Goal: Complete application form

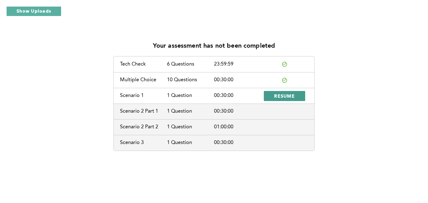
click at [289, 96] on span "RESUME" at bounding box center [284, 96] width 21 height 6
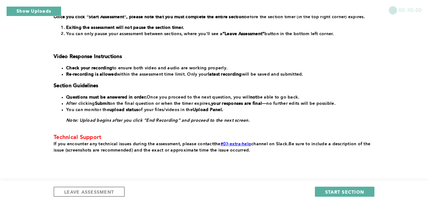
scroll to position [147, 0]
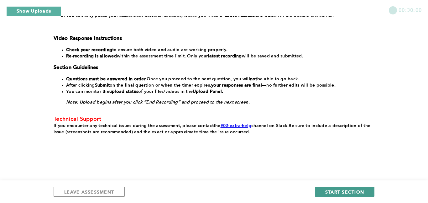
click at [359, 191] on span "START SECTION" at bounding box center [344, 192] width 39 height 6
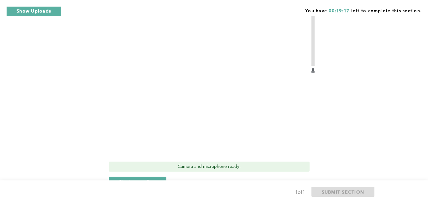
scroll to position [299, 0]
click at [143, 178] on span "Start recording" at bounding box center [137, 181] width 37 height 6
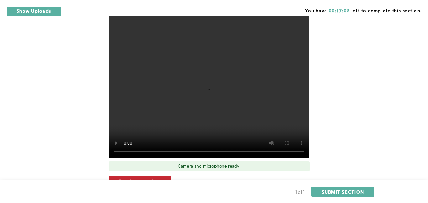
click at [154, 178] on span "Retake recording" at bounding box center [140, 181] width 42 height 6
click at [220, 199] on span "Yes, retake video" at bounding box center [230, 202] width 42 height 6
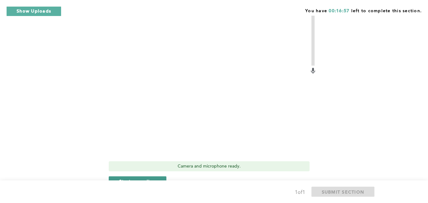
click at [137, 178] on span "Start recording" at bounding box center [137, 181] width 37 height 6
click at [137, 178] on span "Stop recording" at bounding box center [137, 181] width 37 height 6
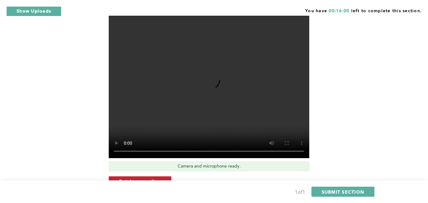
click at [149, 178] on span "Retake recording" at bounding box center [140, 181] width 42 height 6
click at [227, 197] on button "Yes, retake video" at bounding box center [230, 202] width 63 height 10
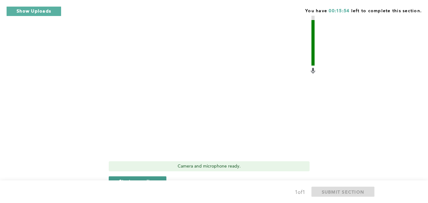
click at [146, 178] on span "Start recording" at bounding box center [137, 181] width 37 height 6
click at [146, 178] on span "Stop recording" at bounding box center [137, 181] width 37 height 6
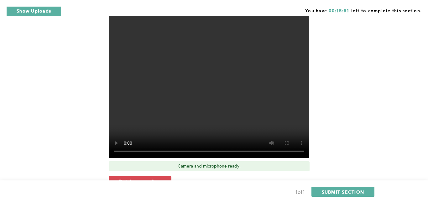
click at [146, 178] on span "Retake recording" at bounding box center [140, 181] width 42 height 6
click at [245, 199] on span "Yes, retake video" at bounding box center [230, 202] width 42 height 6
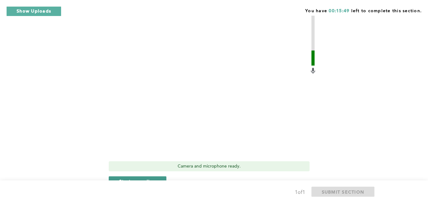
click at [131, 178] on span "Start recording" at bounding box center [137, 181] width 37 height 6
click at [131, 178] on span "Stop recording" at bounding box center [137, 181] width 37 height 6
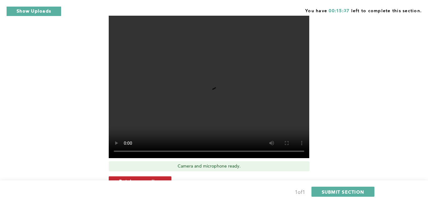
click at [153, 178] on span "Retake recording" at bounding box center [140, 181] width 42 height 6
click at [214, 199] on span "Yes, retake video" at bounding box center [230, 202] width 42 height 6
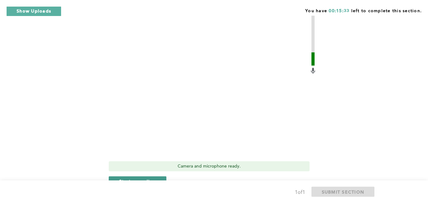
click at [133, 178] on span "Start recording" at bounding box center [137, 181] width 37 height 6
click at [124, 178] on span "Stop recording" at bounding box center [137, 181] width 37 height 6
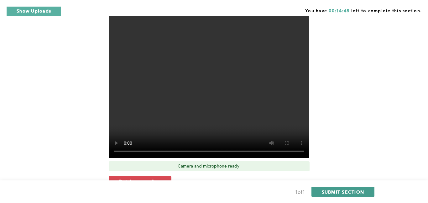
click at [359, 190] on span "SUBMIT SECTION" at bounding box center [343, 192] width 43 height 6
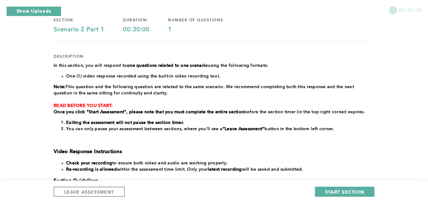
scroll to position [53, 0]
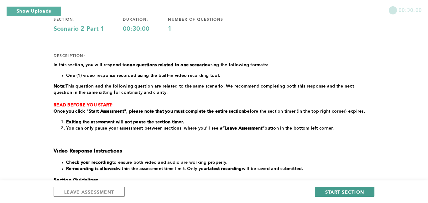
click at [347, 190] on span "START SECTION" at bounding box center [344, 192] width 39 height 6
click at [331, 193] on span "START SECTION" at bounding box center [344, 192] width 39 height 6
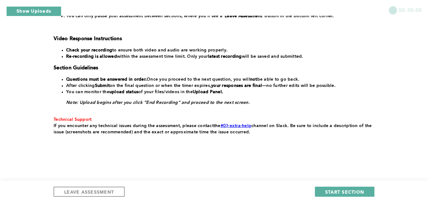
scroll to position [153, 0]
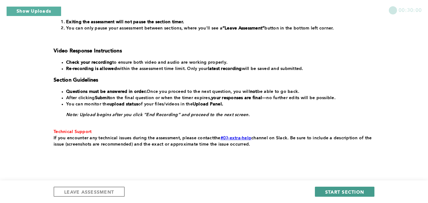
click at [336, 191] on span "START SECTION" at bounding box center [344, 192] width 39 height 6
click at [309, 88] on div "In this section, you will respond to one questions related to one scenario usin…" at bounding box center [213, 54] width 318 height 185
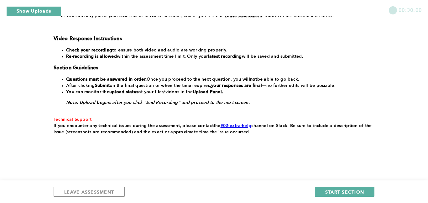
scroll to position [0, 0]
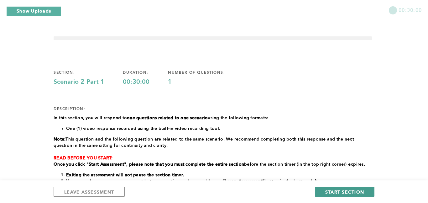
click at [350, 194] on span "START SECTION" at bounding box center [344, 192] width 39 height 6
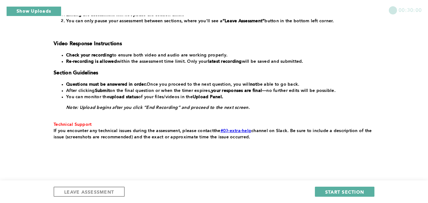
scroll to position [165, 0]
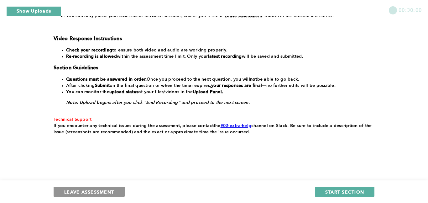
click at [110, 189] on span "LEAVE ASSESSMENT" at bounding box center [89, 192] width 50 height 6
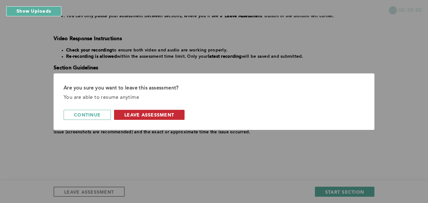
click at [139, 115] on span "leave assessment" at bounding box center [149, 115] width 50 height 6
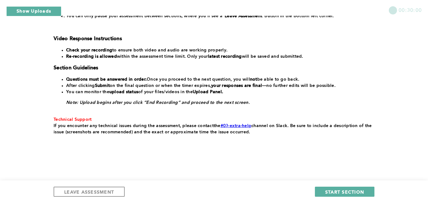
scroll to position [0, 0]
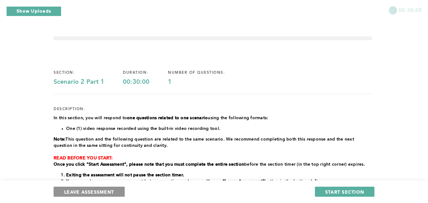
click at [118, 190] on button "LEAVE ASSESSMENT" at bounding box center [89, 191] width 71 height 10
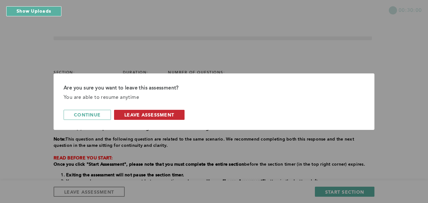
click at [164, 118] on button "leave assessment" at bounding box center [149, 115] width 70 height 10
